Goal: Information Seeking & Learning: Check status

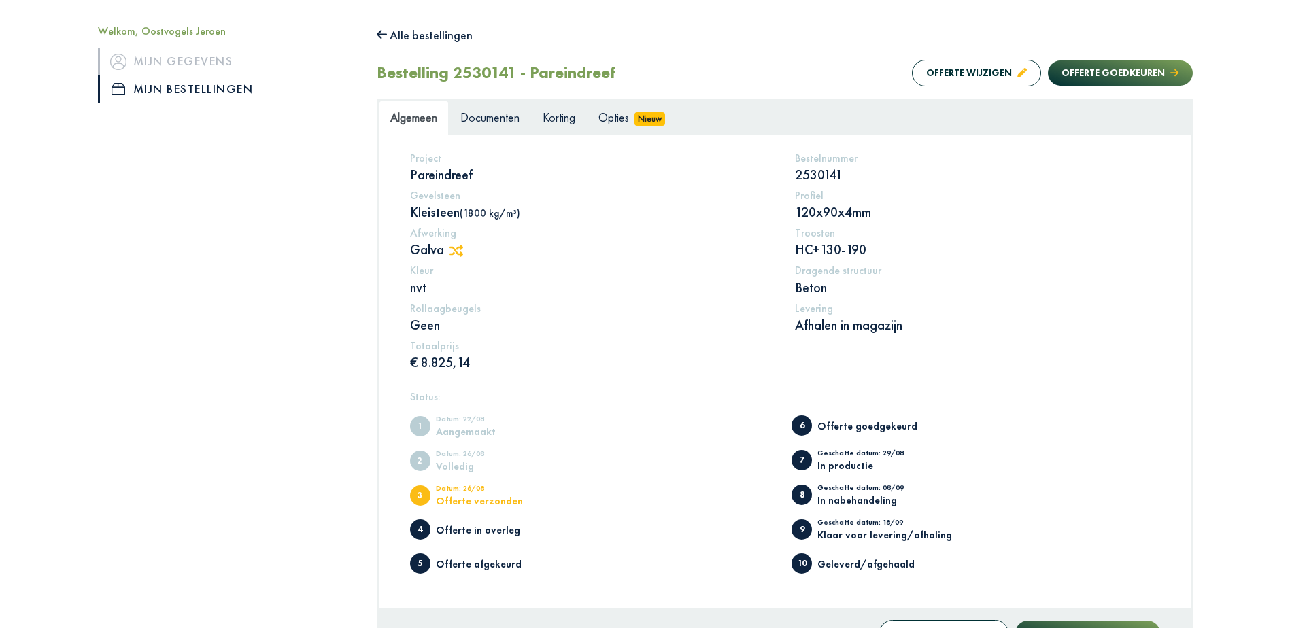
scroll to position [126, 0]
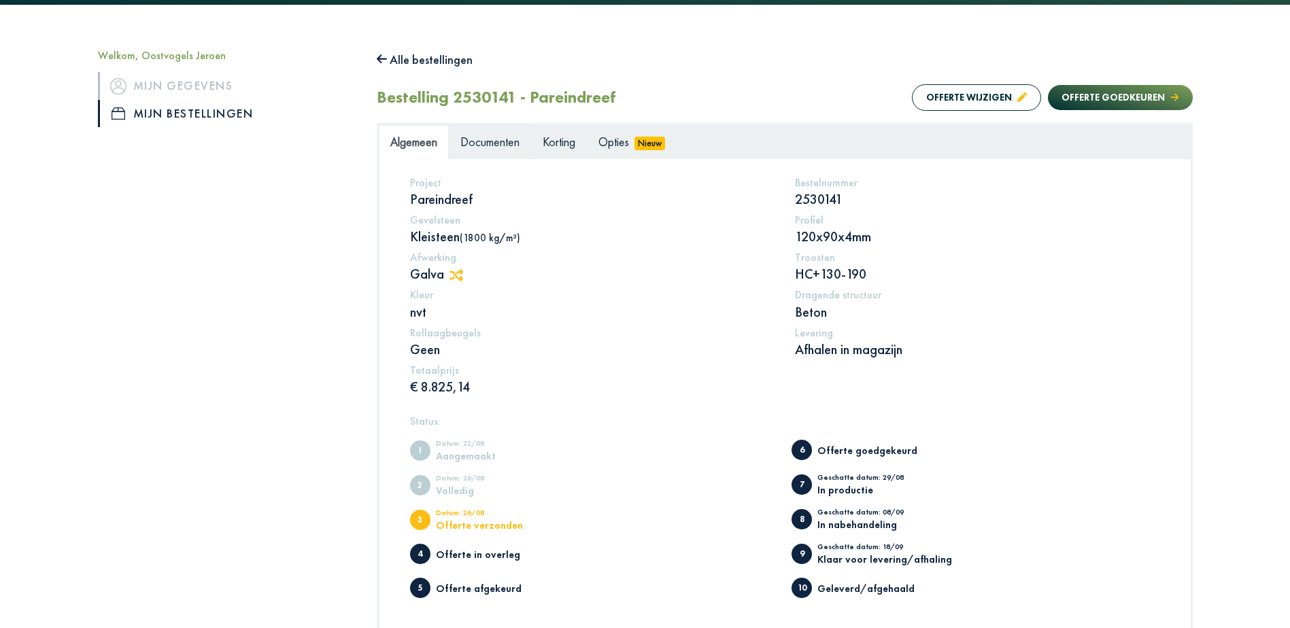
click at [479, 139] on span "Documenten" at bounding box center [489, 142] width 59 height 16
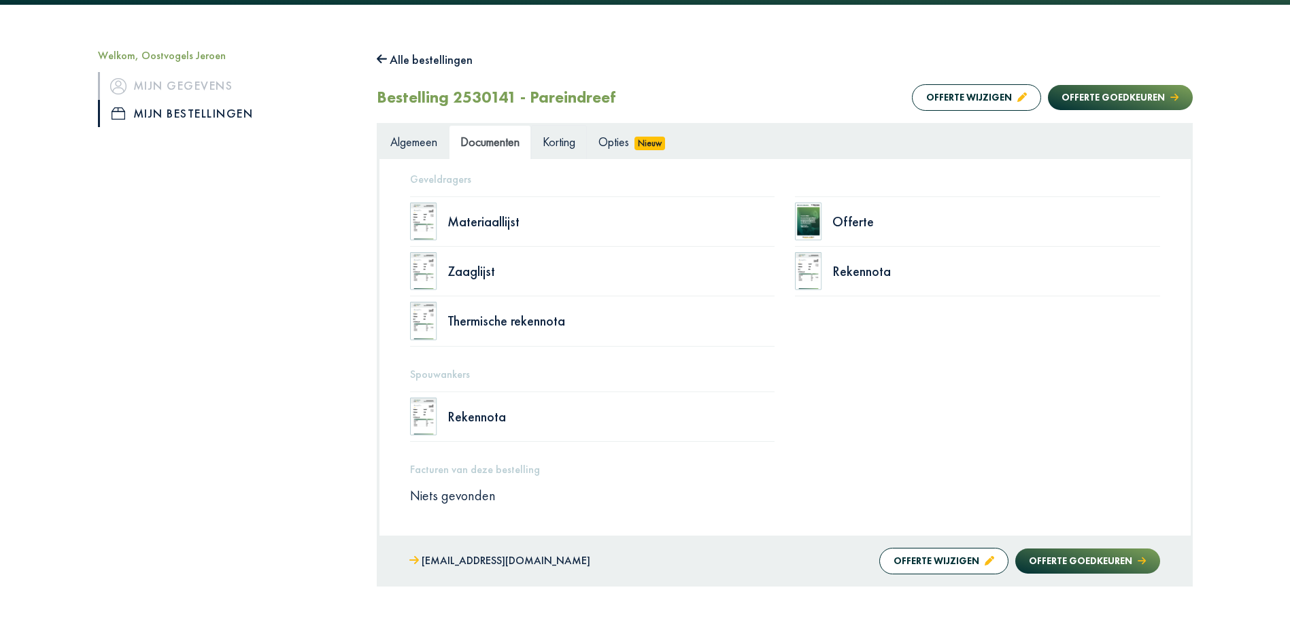
click at [559, 139] on span "Korting" at bounding box center [559, 142] width 33 height 16
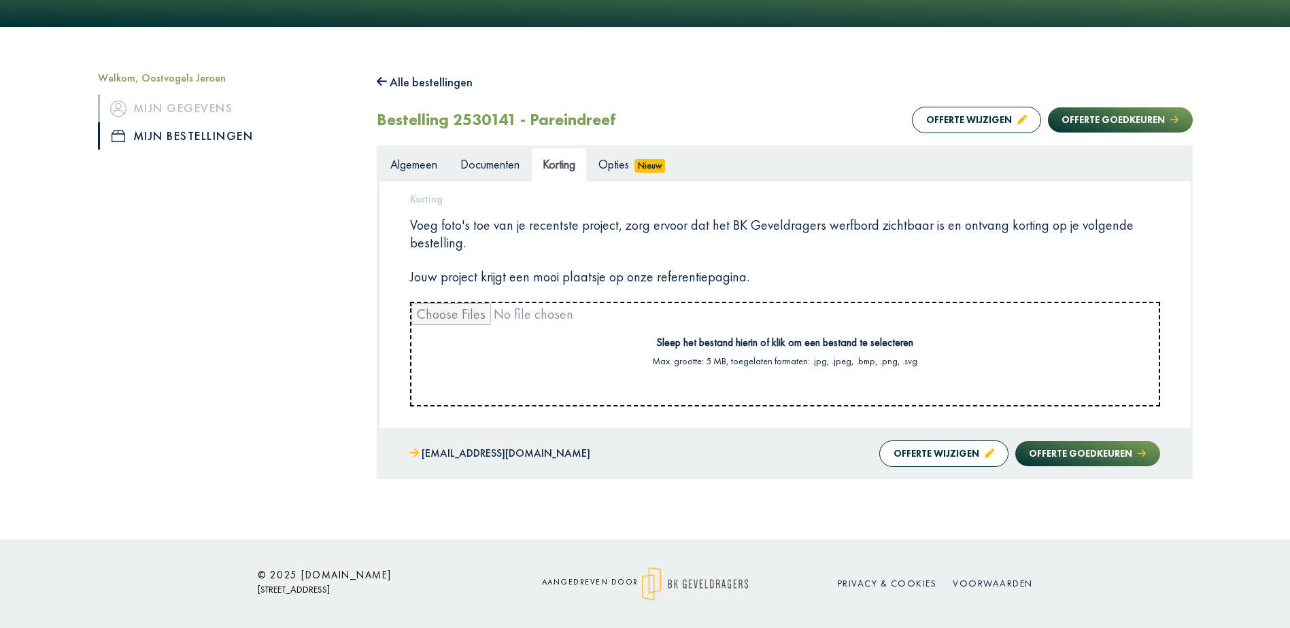
scroll to position [104, 0]
click at [606, 165] on span "Opties" at bounding box center [613, 164] width 31 height 16
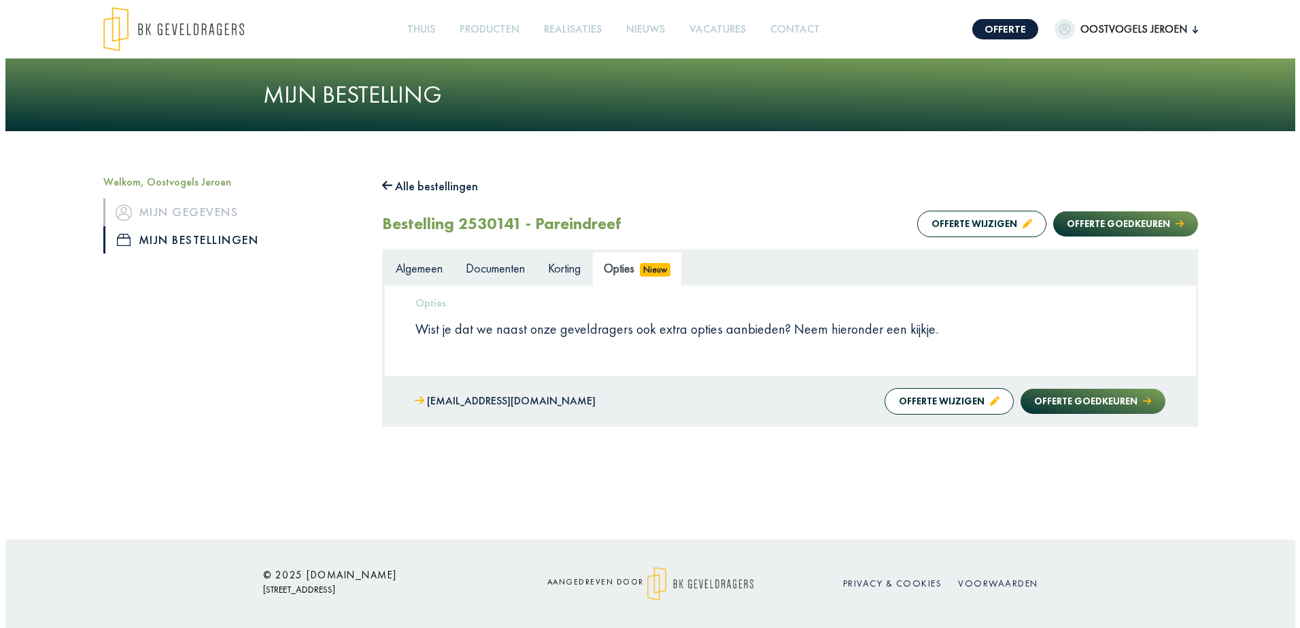
scroll to position [0, 0]
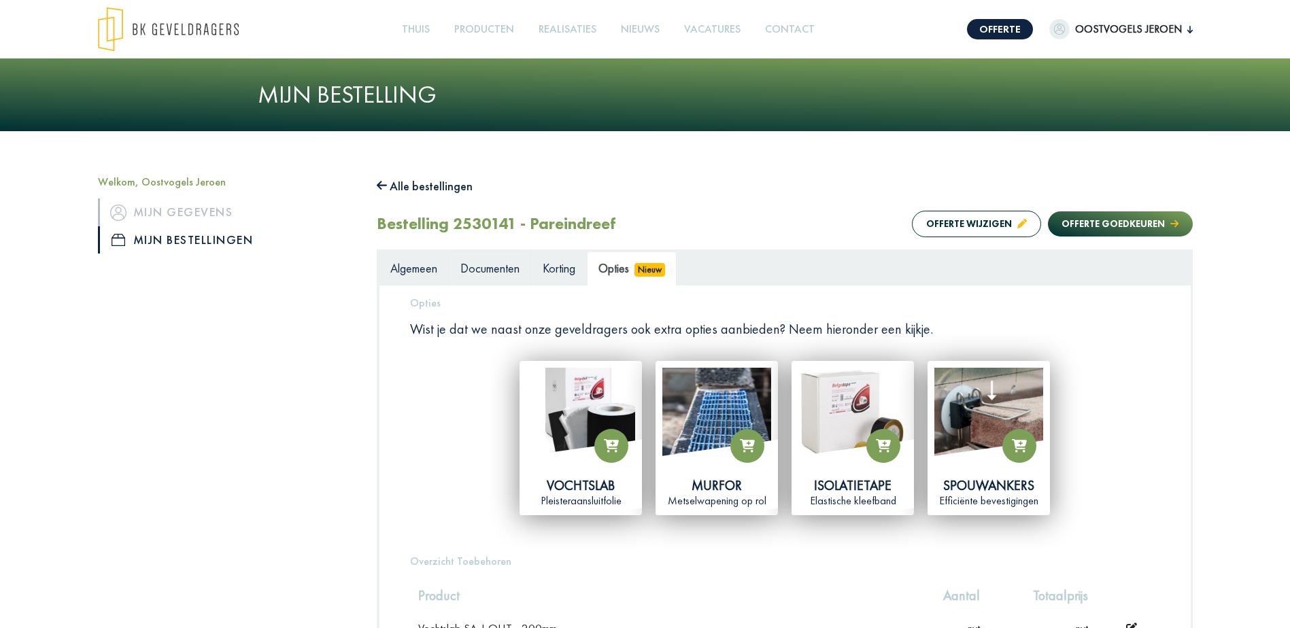
click at [496, 268] on span "Documenten" at bounding box center [489, 268] width 59 height 16
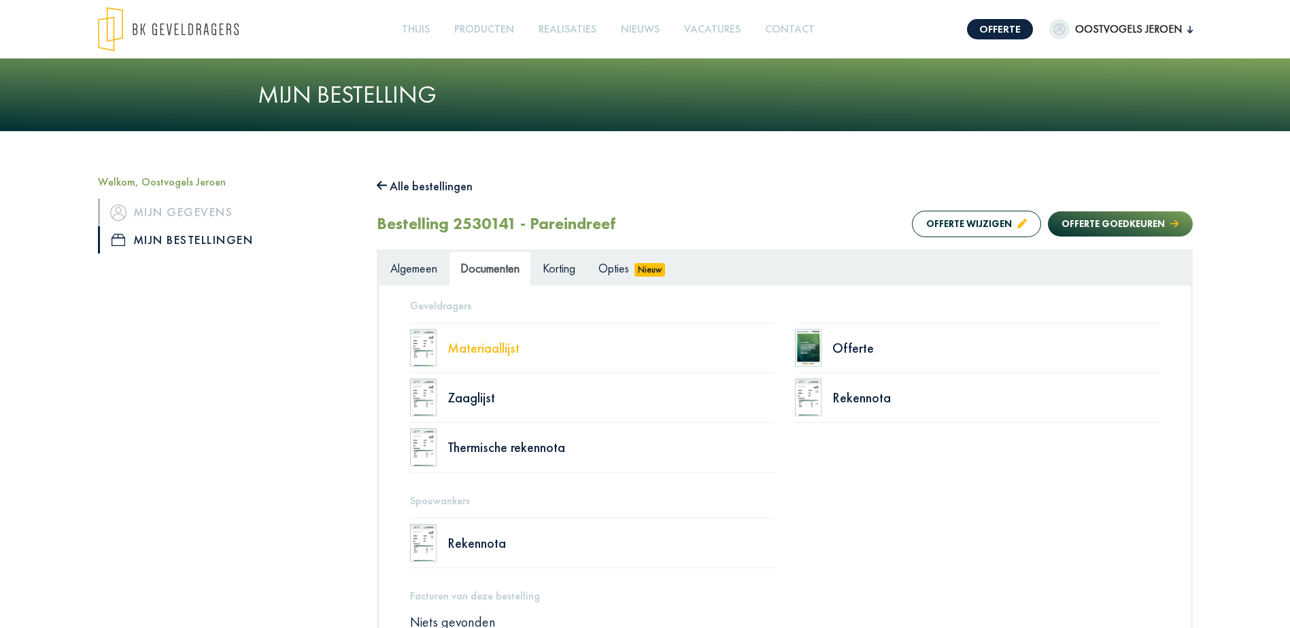
click at [463, 351] on div "Materiaallijst" at bounding box center [611, 348] width 328 height 14
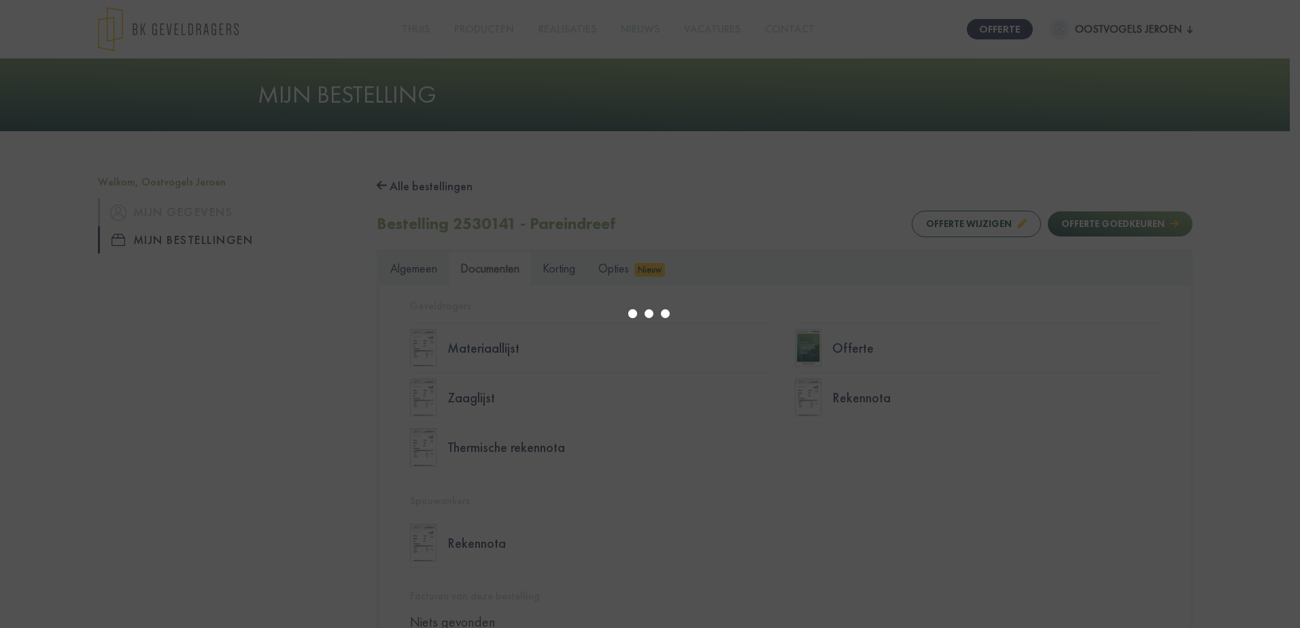
select select "******"
type input "*"
select select "****"
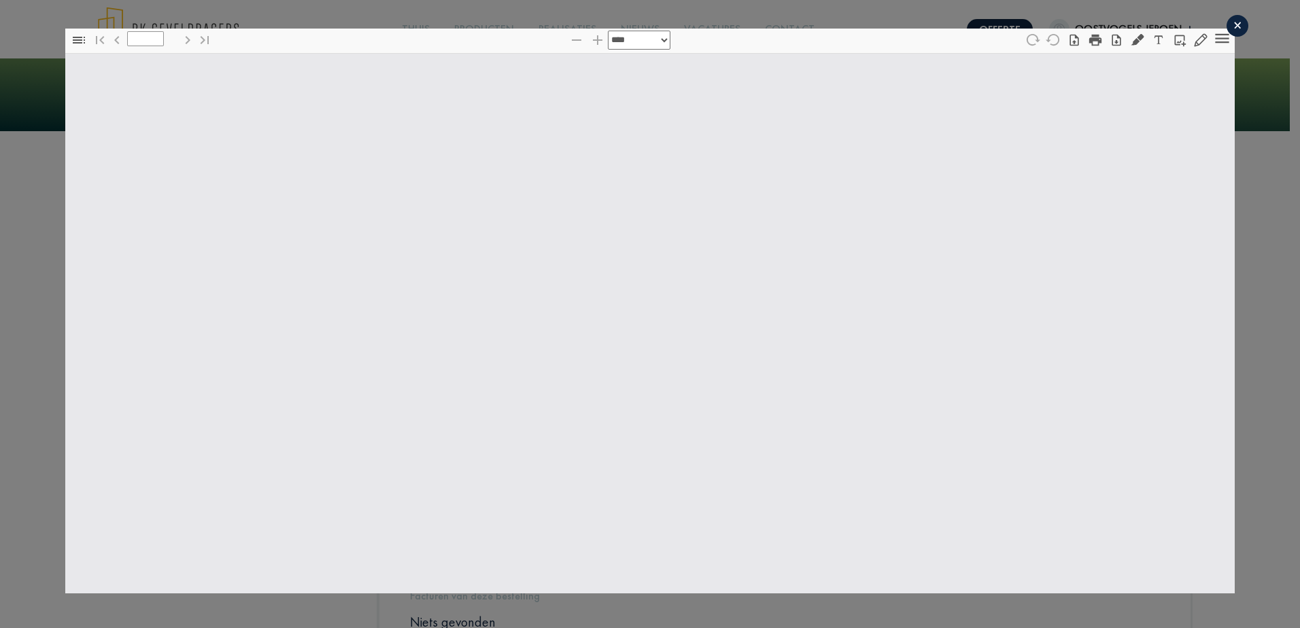
type input "*"
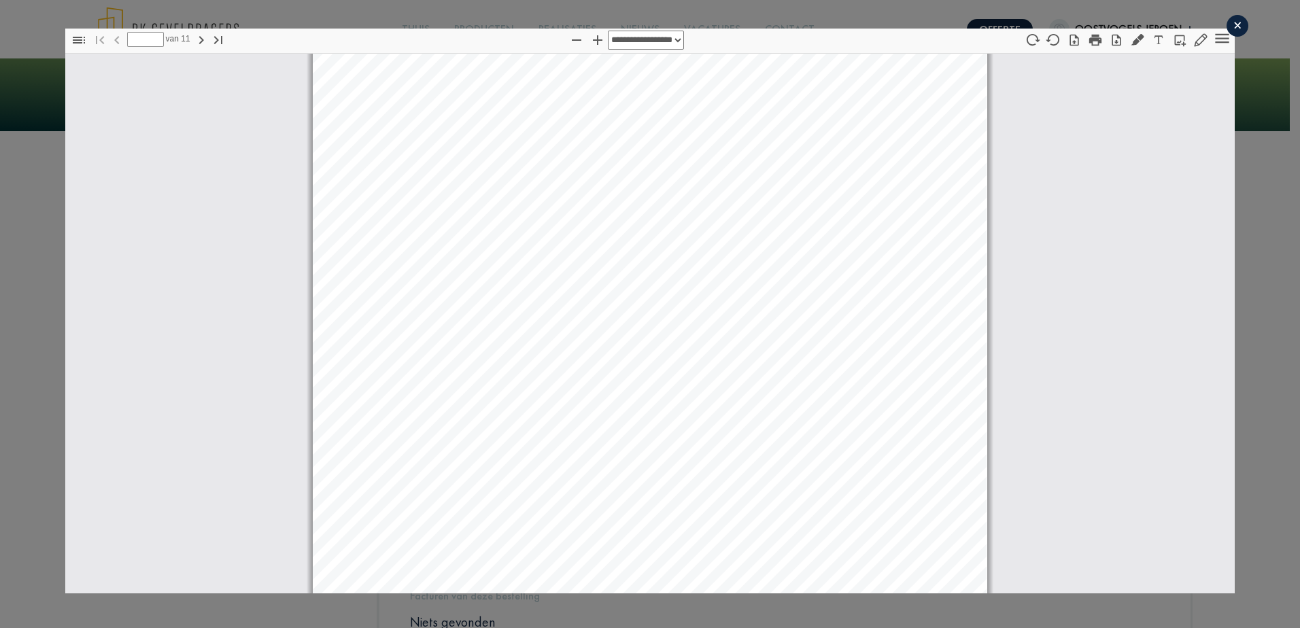
select select "****"
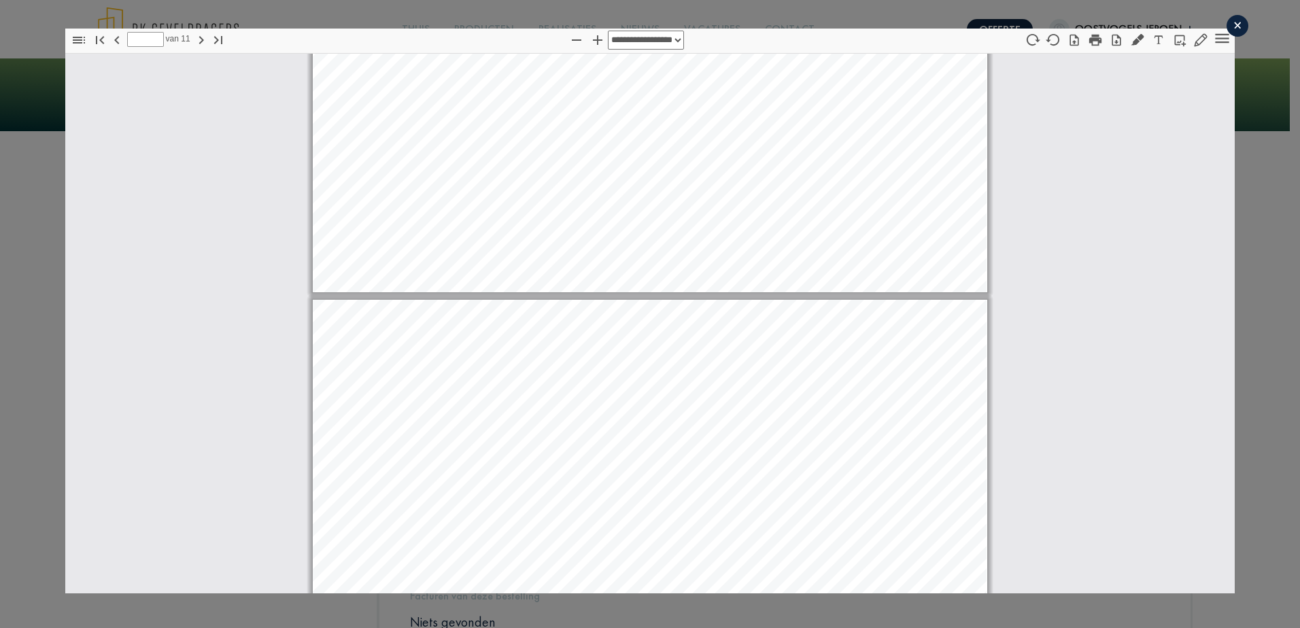
type input "**"
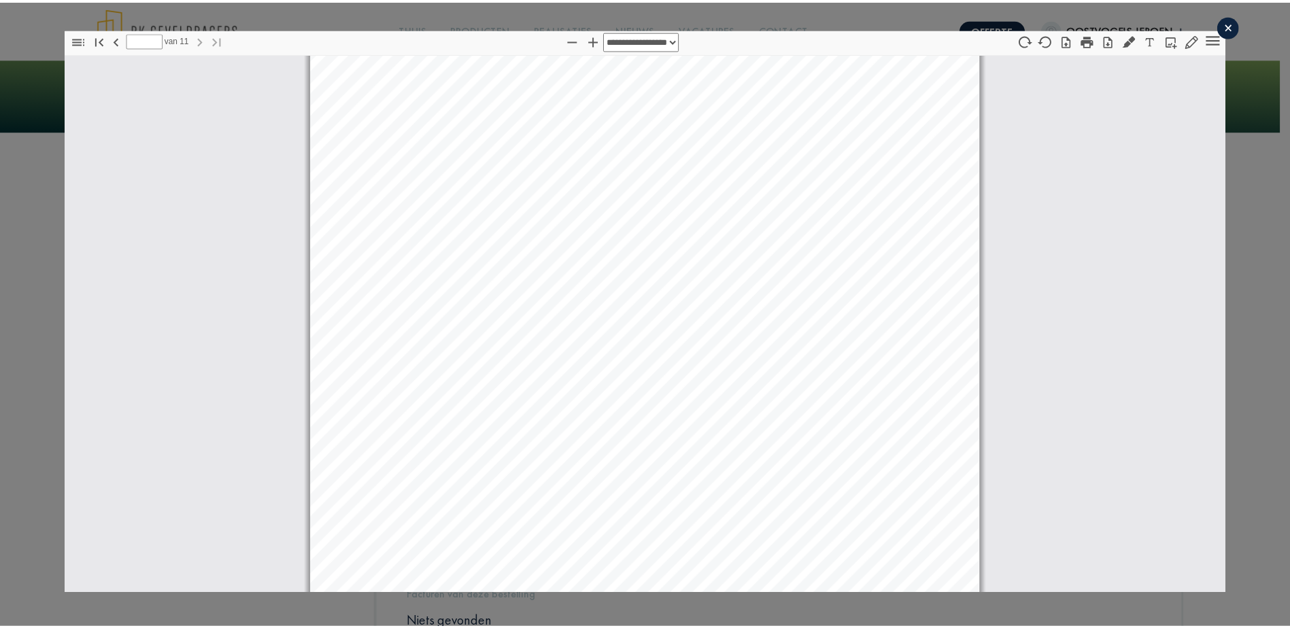
scroll to position [9969, 0]
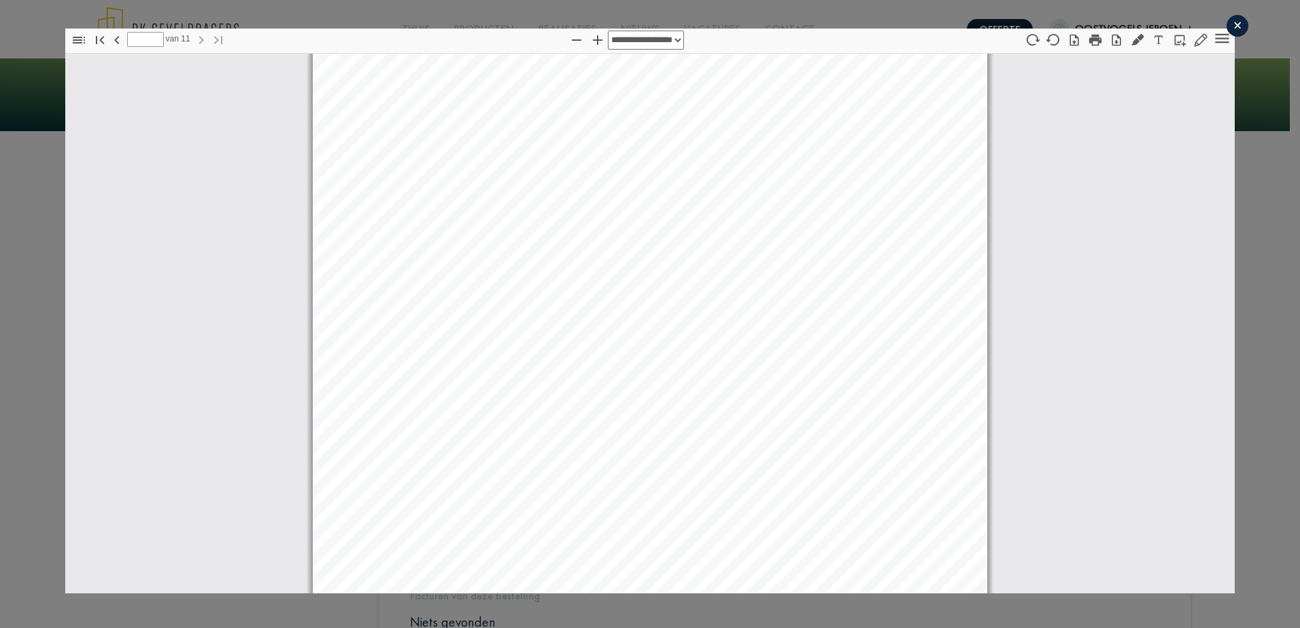
click at [1228, 24] on div "×" at bounding box center [1237, 26] width 22 height 22
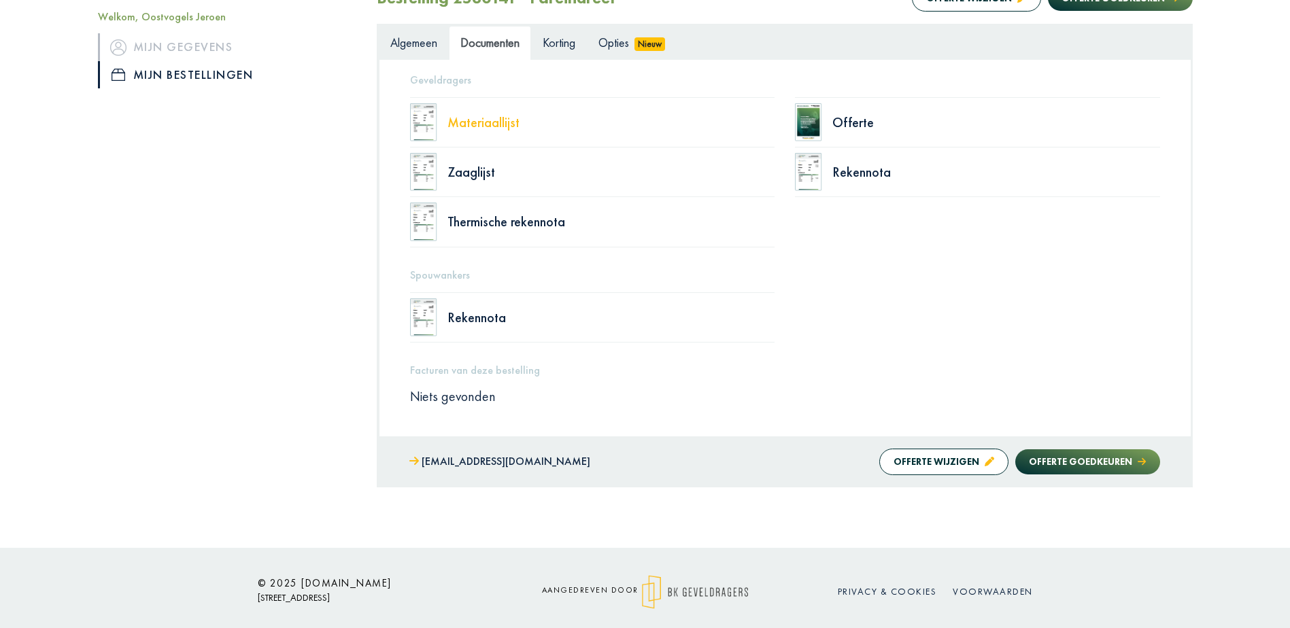
scroll to position [234, 0]
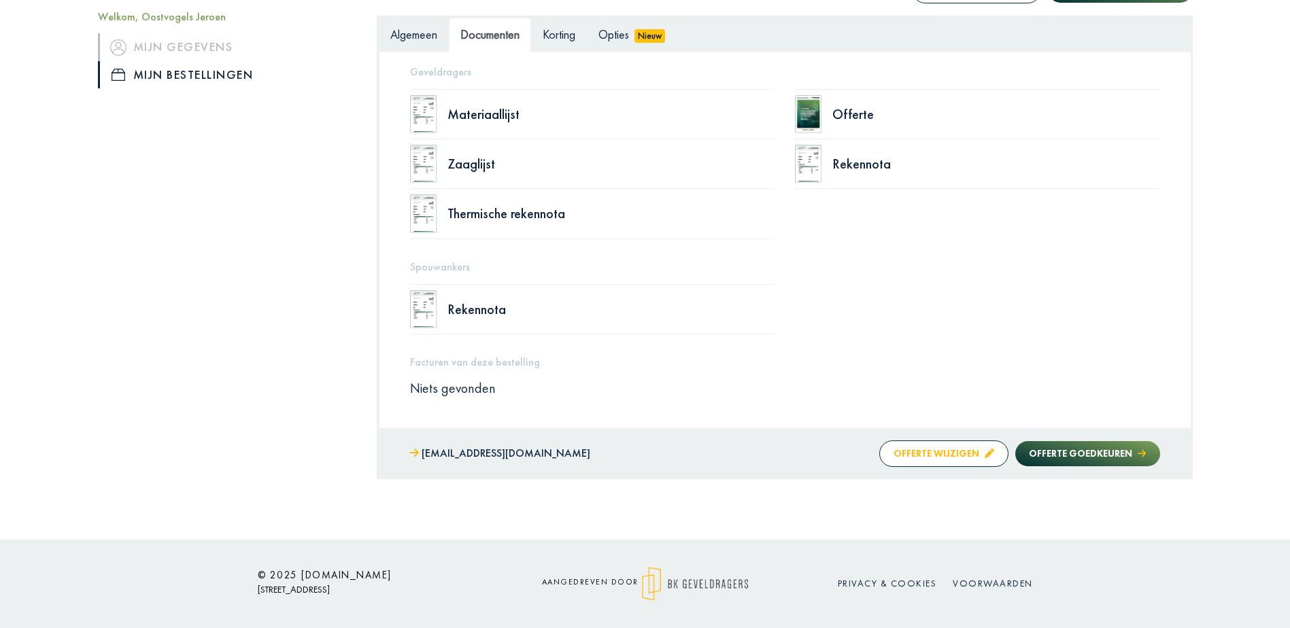
click at [935, 452] on font "Offerte wijzigen" at bounding box center [936, 453] width 86 height 12
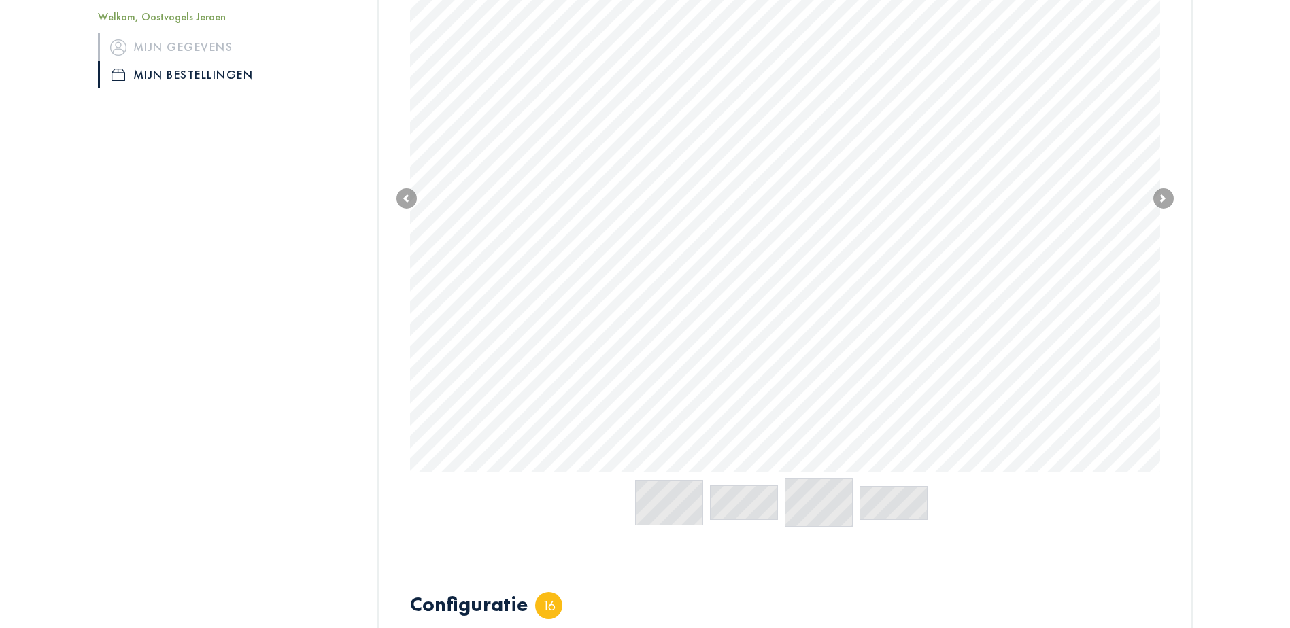
scroll to position [309, 0]
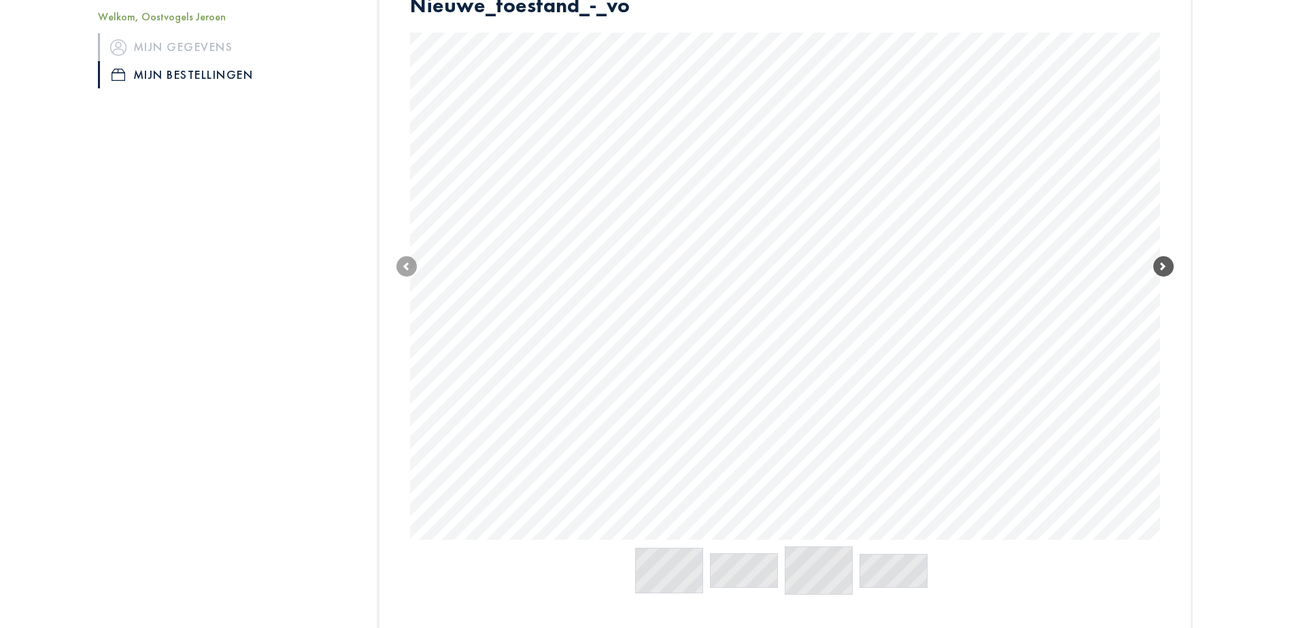
click at [1163, 267] on span at bounding box center [1163, 266] width 20 height 20
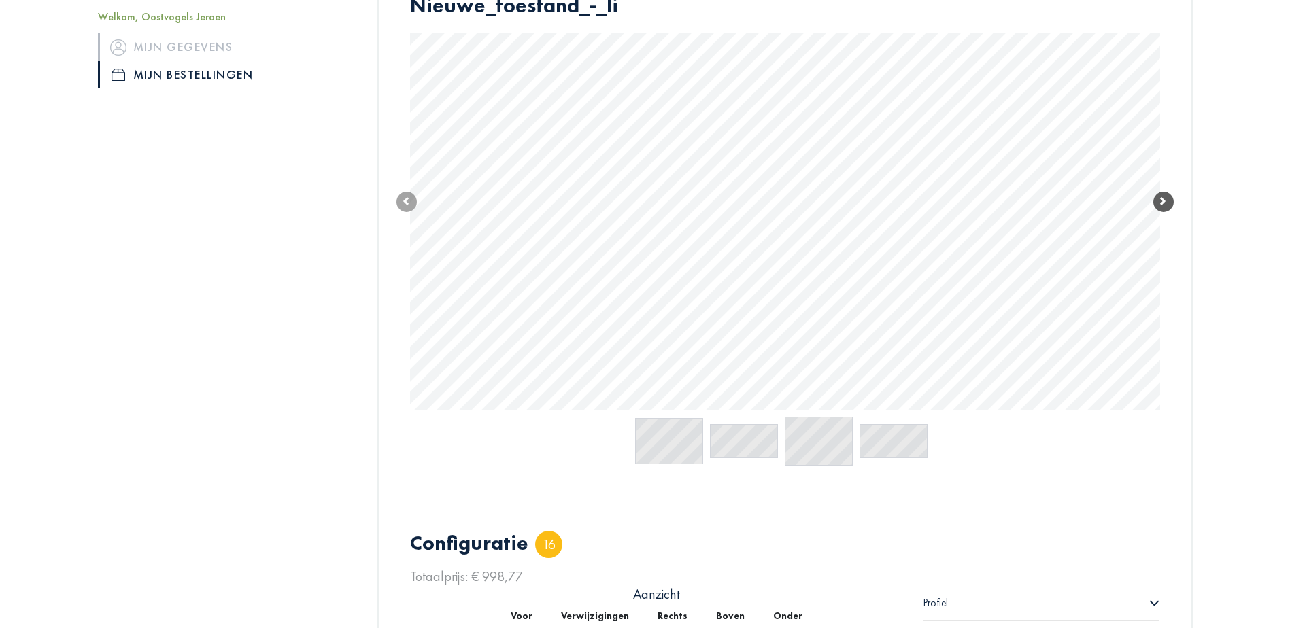
scroll to position [241, 0]
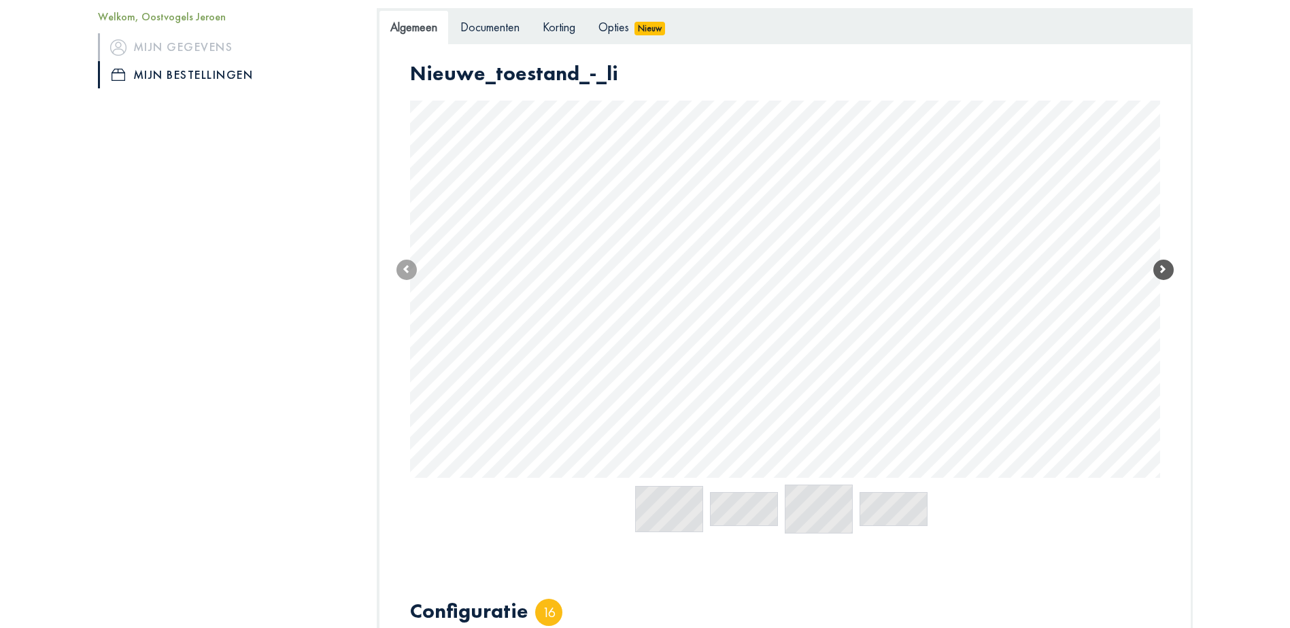
click at [1160, 271] on span at bounding box center [1163, 270] width 20 height 20
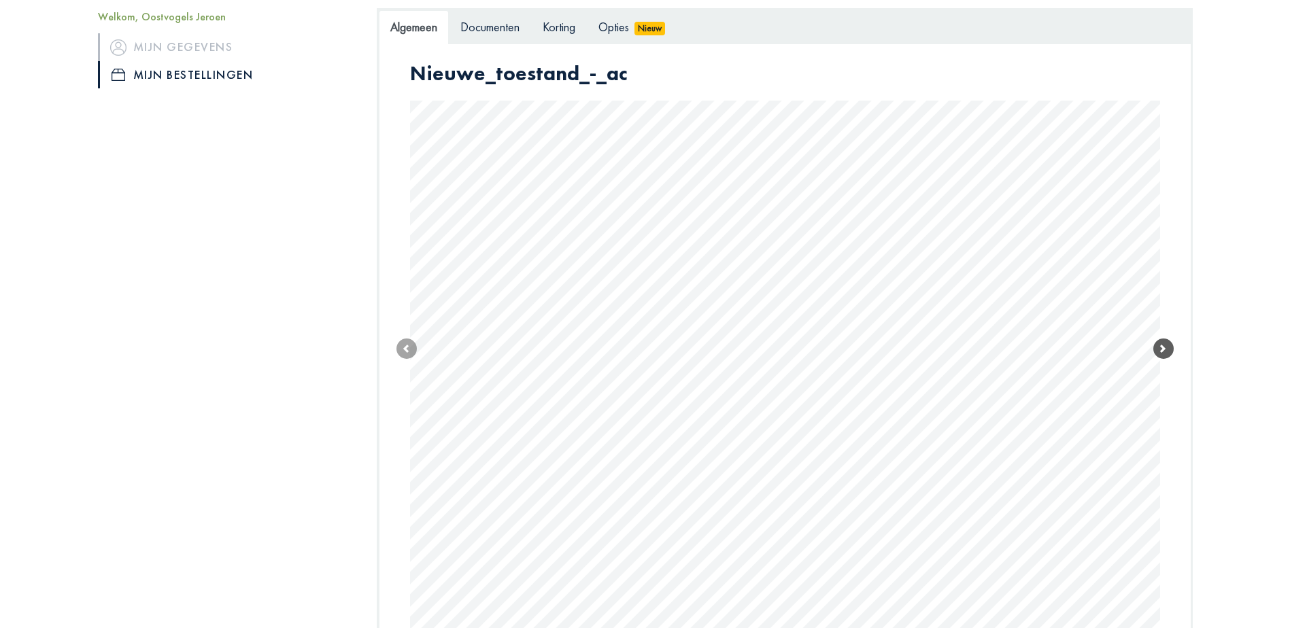
click at [1167, 347] on span at bounding box center [1163, 349] width 20 height 20
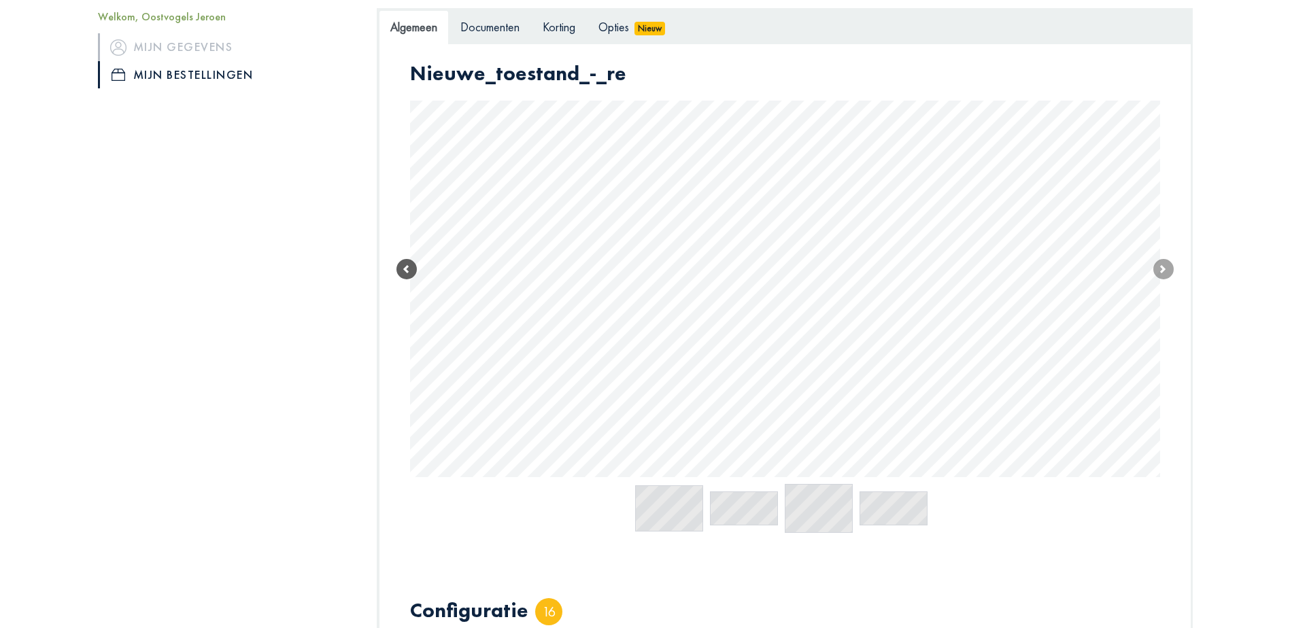
click at [402, 271] on span at bounding box center [406, 269] width 20 height 20
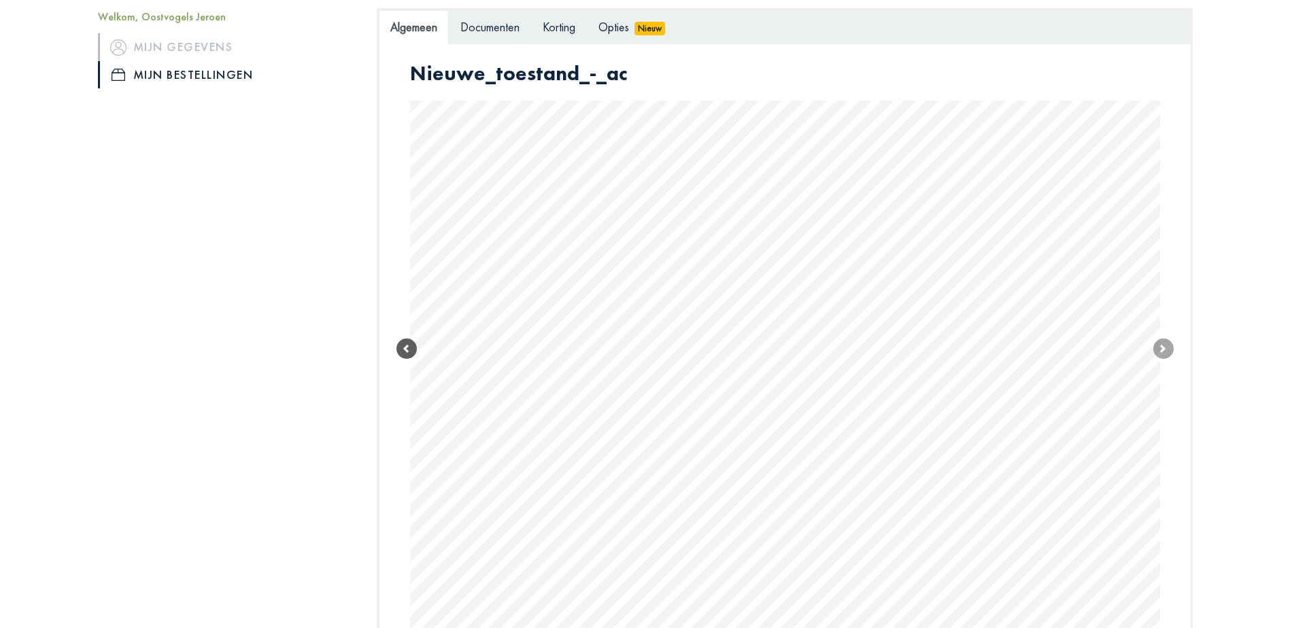
click at [402, 271] on link "Previous" at bounding box center [406, 348] width 20 height 575
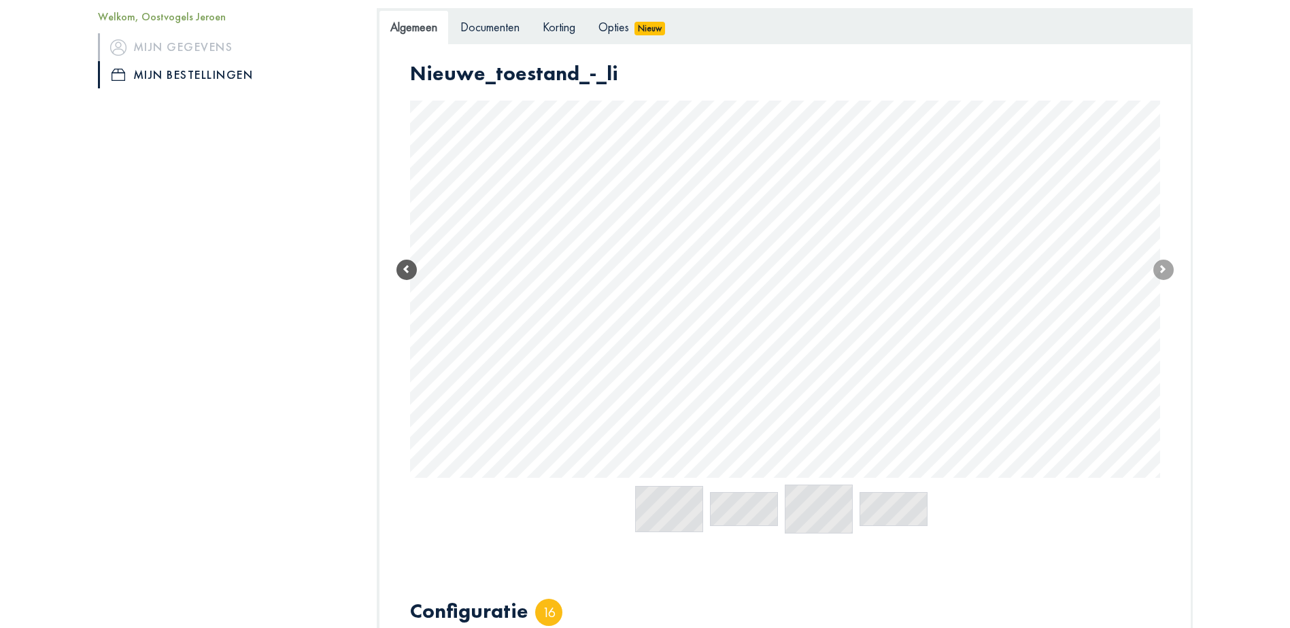
click at [406, 268] on span at bounding box center [406, 270] width 20 height 20
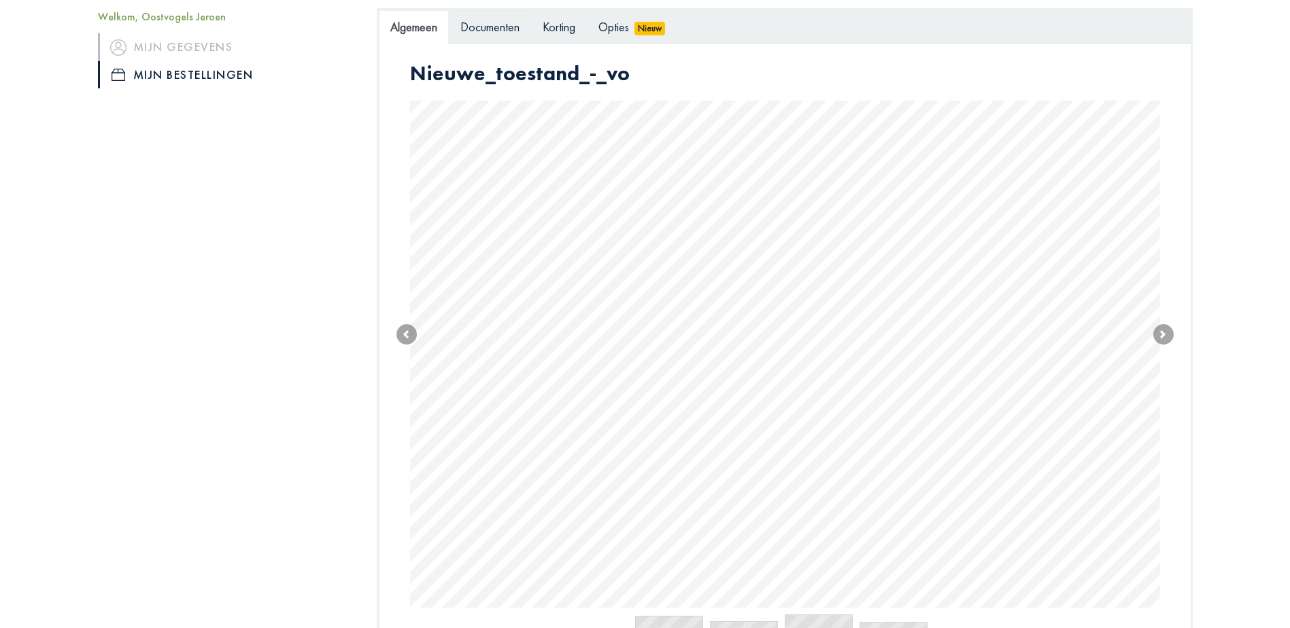
click at [485, 27] on span "Documenten" at bounding box center [489, 27] width 59 height 16
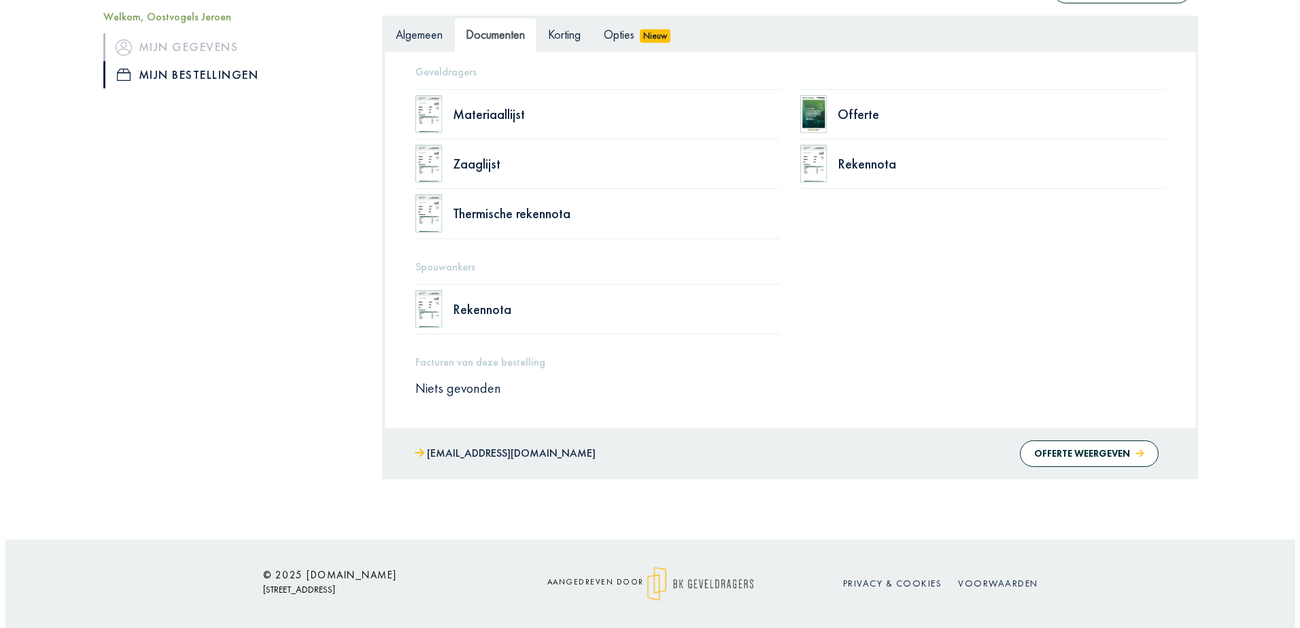
scroll to position [234, 0]
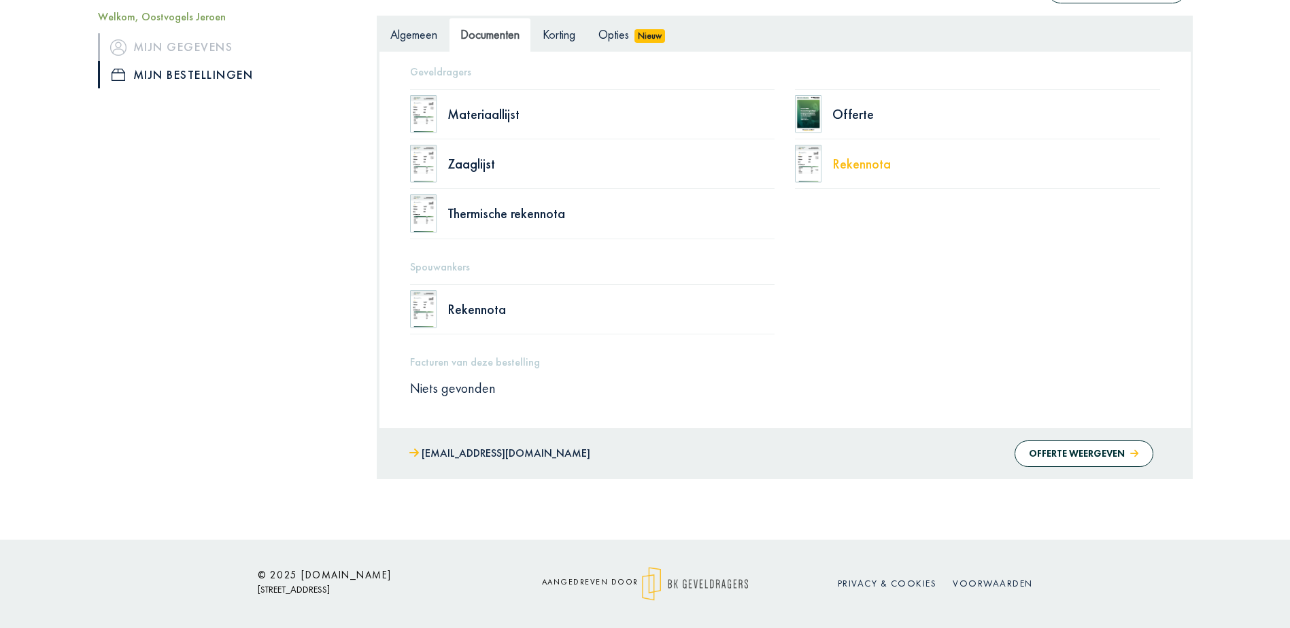
click at [855, 162] on font "Rekennota" at bounding box center [861, 164] width 58 height 18
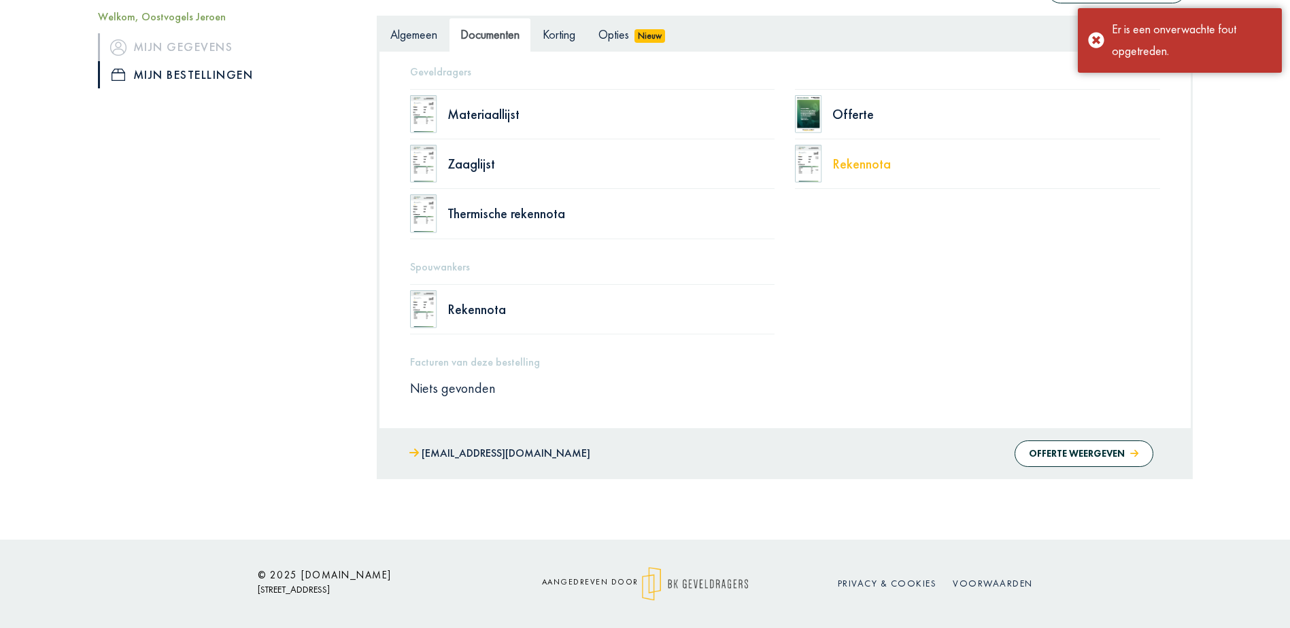
click at [859, 164] on font "Rekennota" at bounding box center [861, 164] width 58 height 18
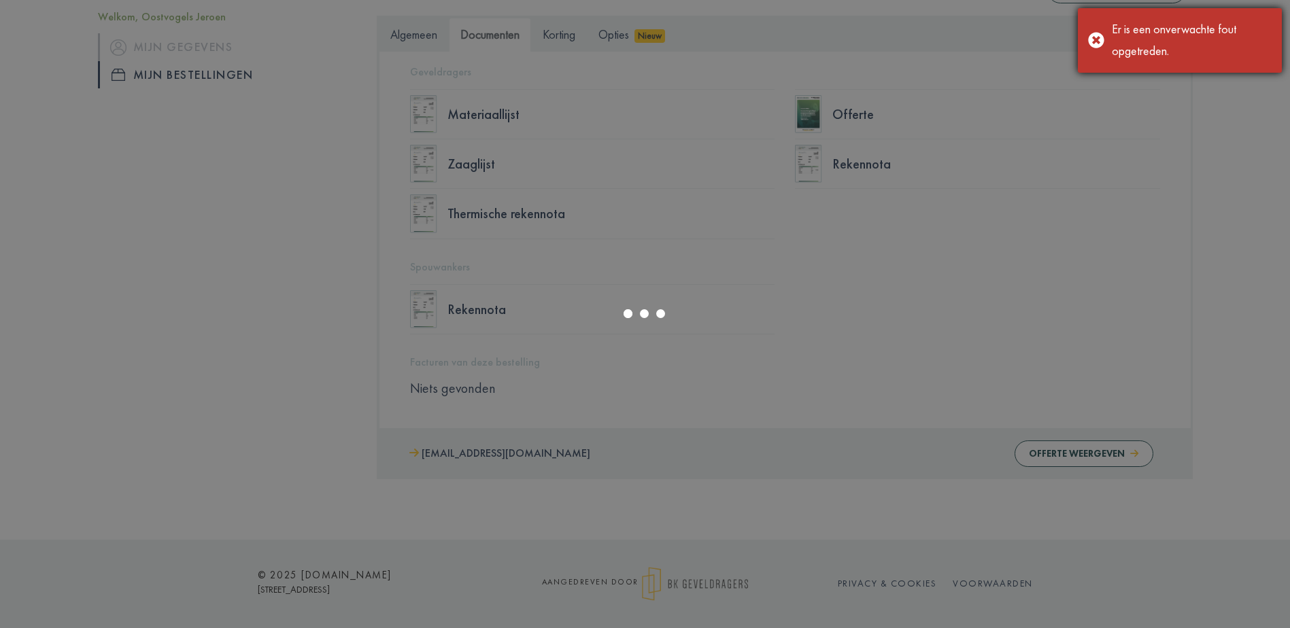
click at [1090, 36] on div "Er is een onverwachte fout opgetreden." at bounding box center [1180, 40] width 204 height 65
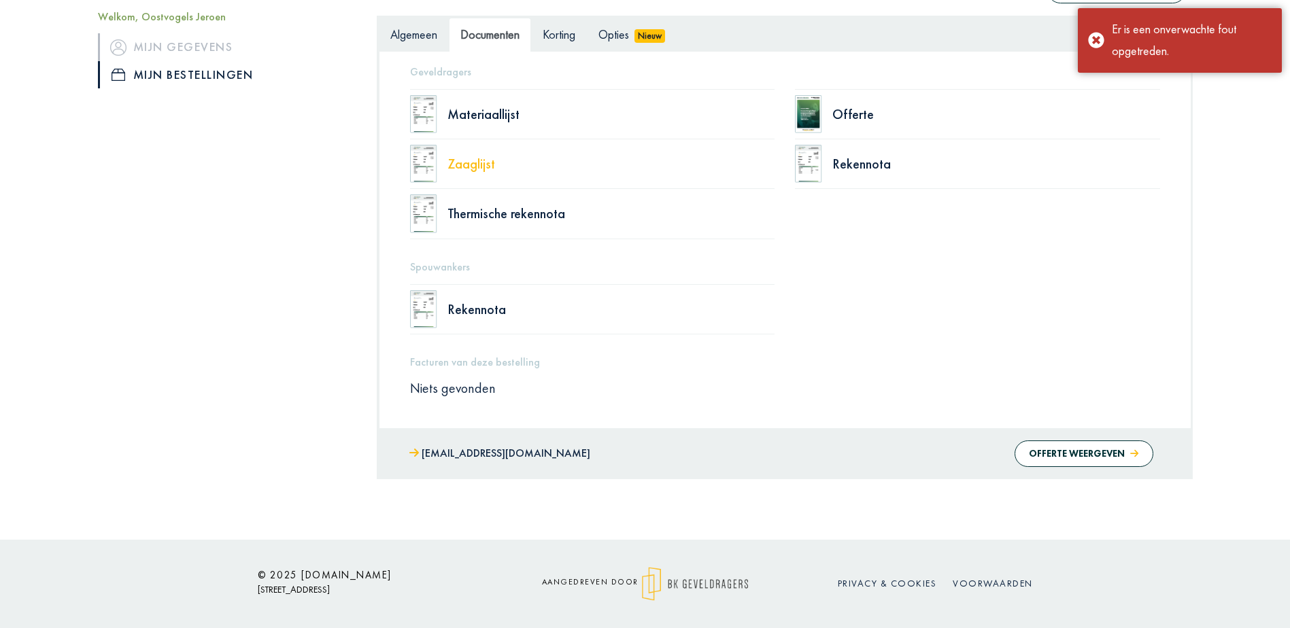
click at [480, 165] on div "Zaaglijst" at bounding box center [611, 164] width 328 height 14
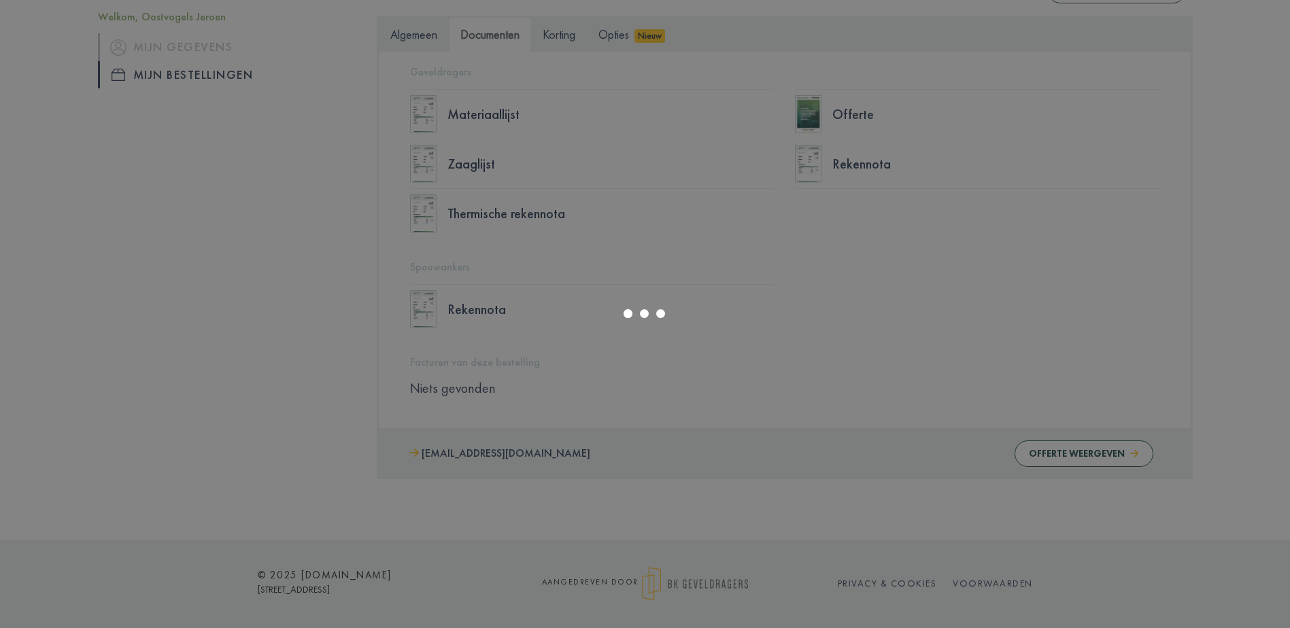
select select "******"
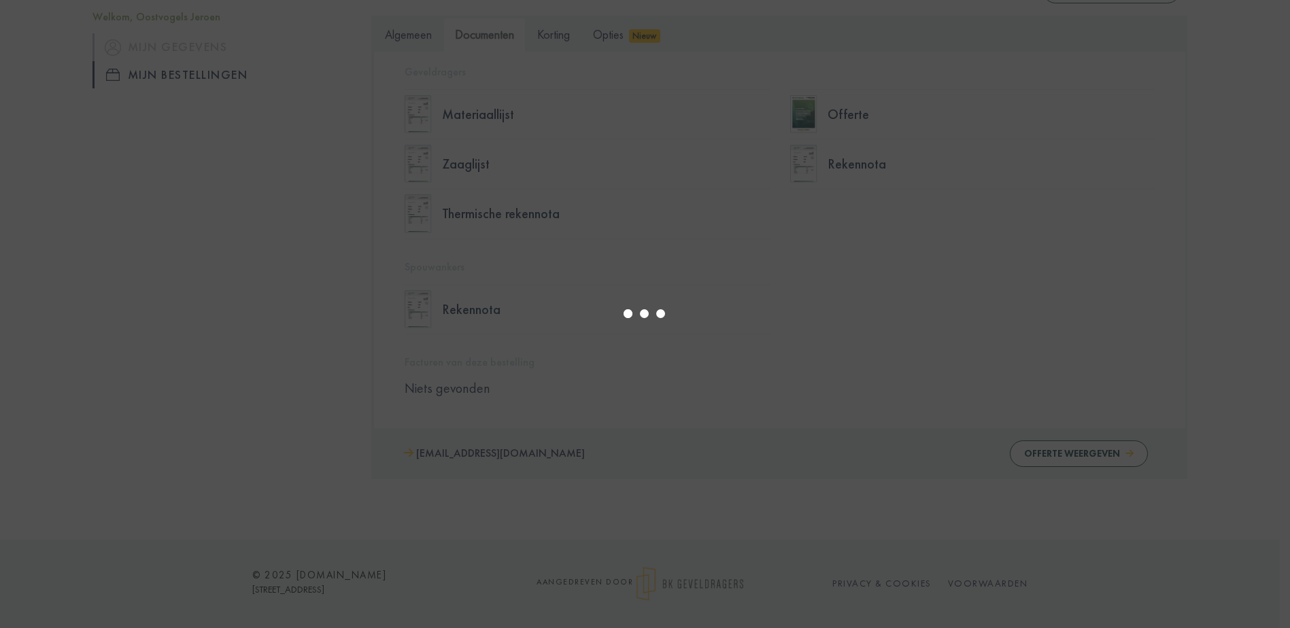
type input "*"
select select "****"
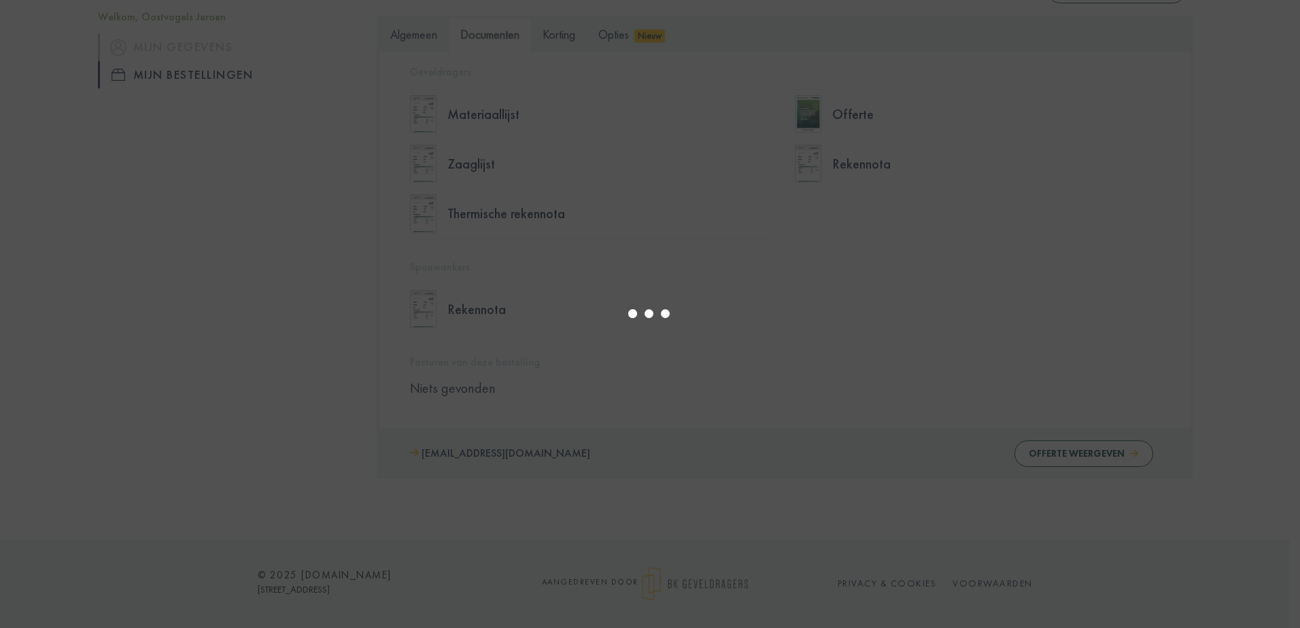
type input "*"
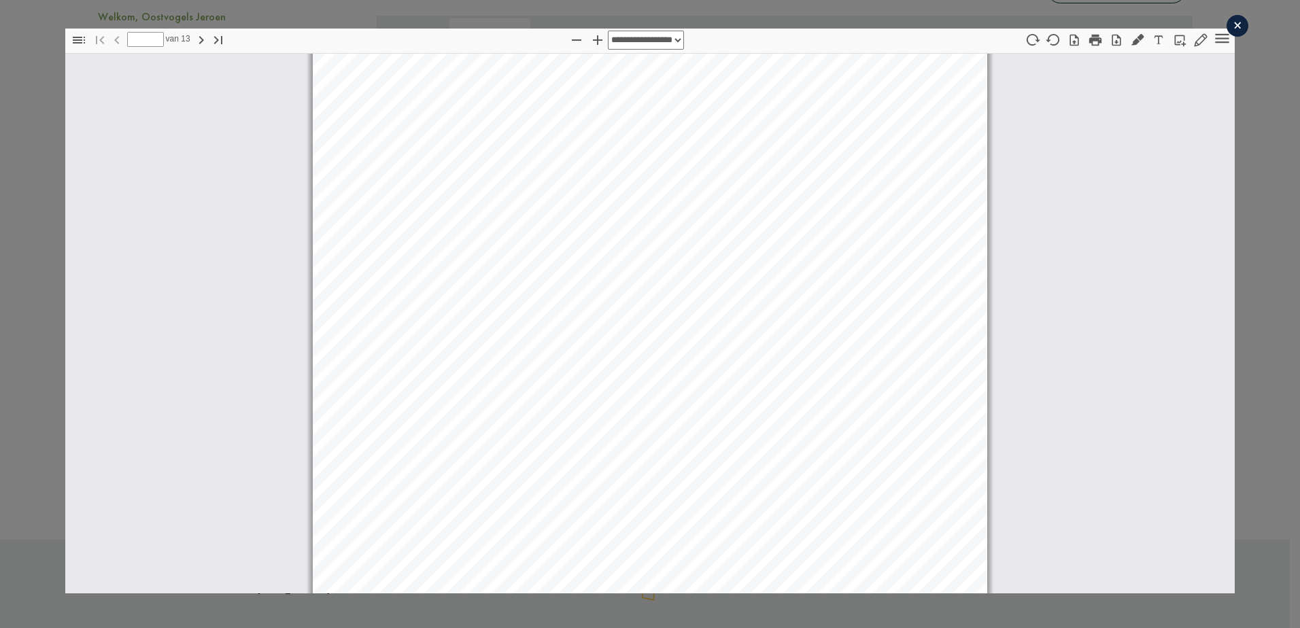
select select "****"
type input "*"
